Goal: Information Seeking & Learning: Find specific fact

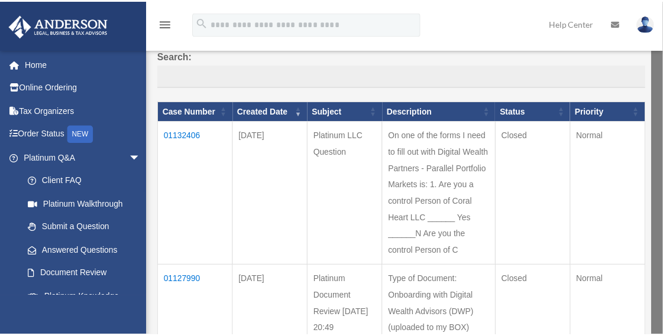
scroll to position [89, 0]
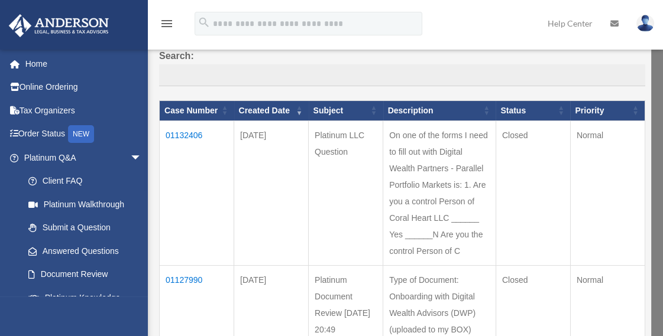
click at [307, 208] on td "[DATE]" at bounding box center [271, 193] width 74 height 145
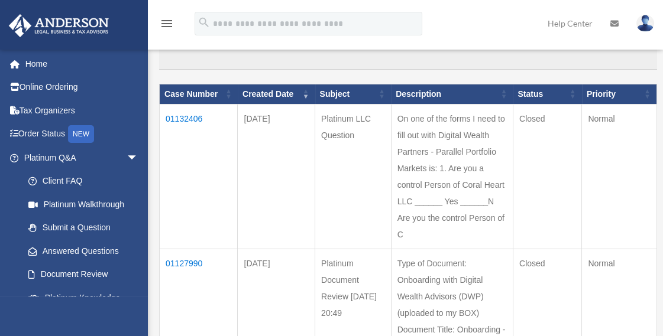
scroll to position [106, 0]
drag, startPoint x: 0, startPoint y: 0, endPoint x: 179, endPoint y: 118, distance: 214.3
click at [179, 118] on td "01132406" at bounding box center [199, 176] width 78 height 145
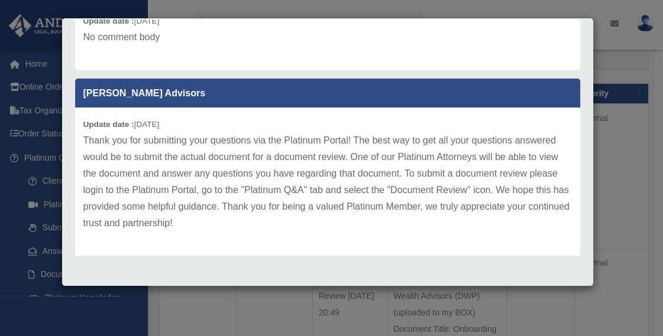
scroll to position [382, 0]
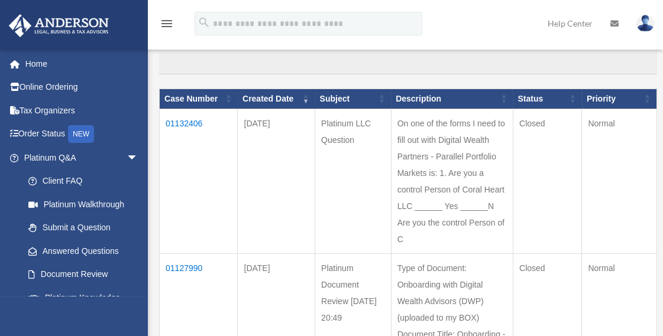
scroll to position [114, 0]
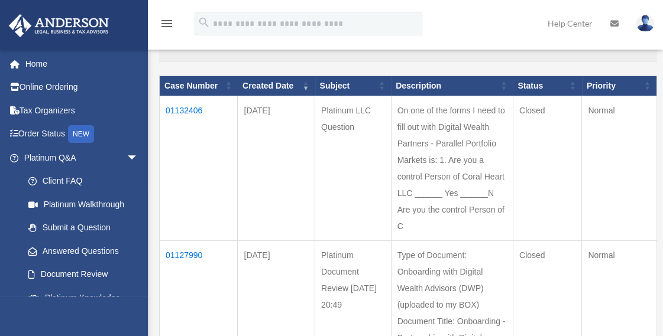
click at [186, 110] on td "01132406" at bounding box center [199, 168] width 78 height 145
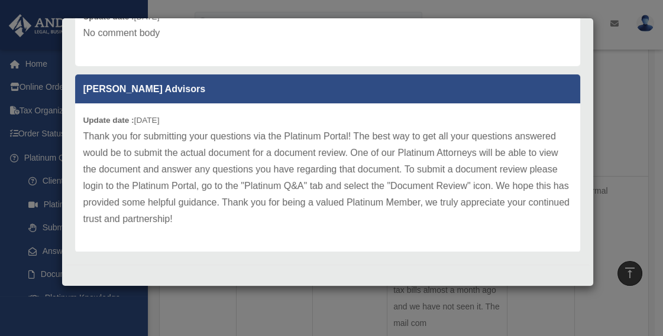
scroll to position [672, 0]
click at [614, 76] on div "Case Detail × Platinum LLC Question Case Number 01132406 Created Date [DATE] St…" at bounding box center [331, 168] width 663 height 336
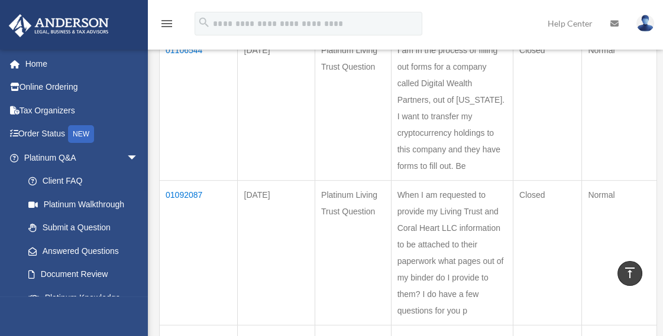
scroll to position [958, 0]
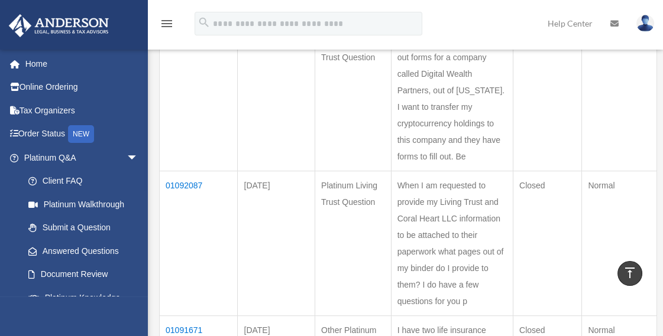
click at [177, 54] on td "01106544" at bounding box center [199, 98] width 78 height 145
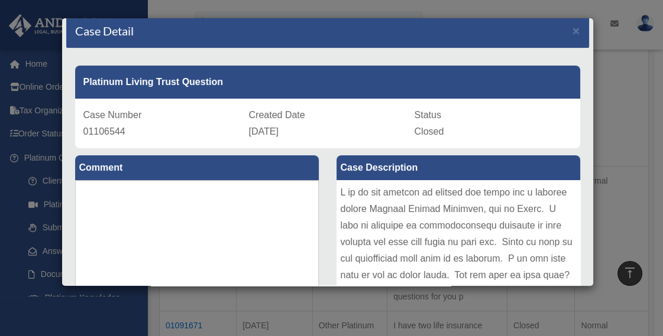
scroll to position [0, 0]
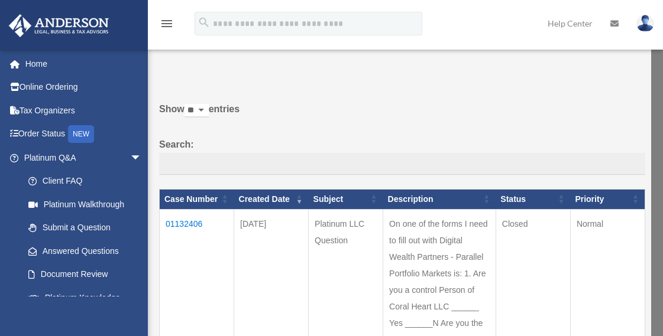
scroll to position [90, 0]
